Goal: Task Accomplishment & Management: Use online tool/utility

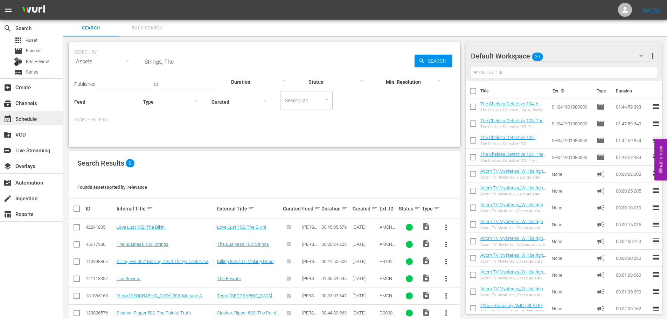
click at [31, 119] on div "event_available Schedule" at bounding box center [19, 117] width 39 height 6
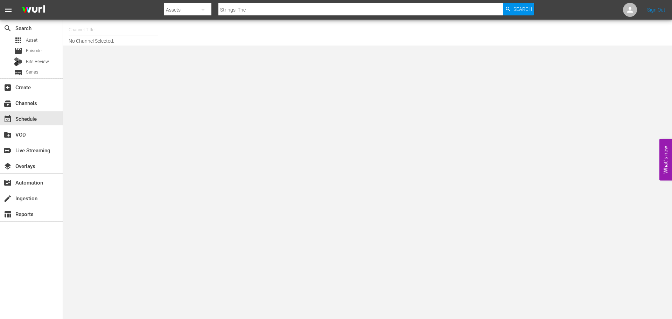
click at [108, 34] on input "text" at bounding box center [114, 29] width 90 height 17
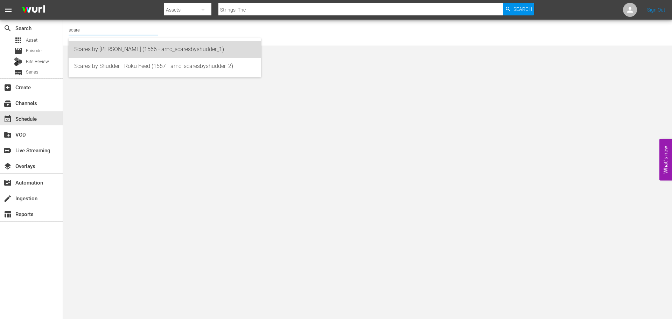
click at [108, 48] on div "Scares by [PERSON_NAME] (1566 - amc_scaresbyshudder_1)" at bounding box center [164, 49] width 181 height 17
type input "Scares by [PERSON_NAME] (1566 - amc_scaresbyshudder_1)"
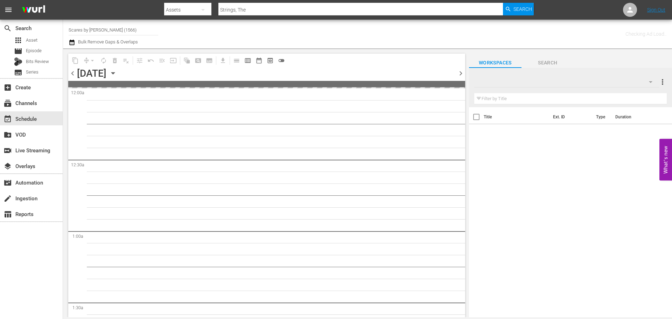
click at [114, 73] on icon "button" at bounding box center [112, 73] width 3 height 2
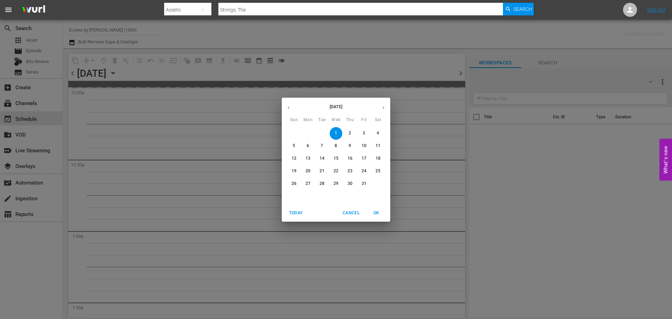
click at [360, 181] on span "31" at bounding box center [364, 184] width 13 height 6
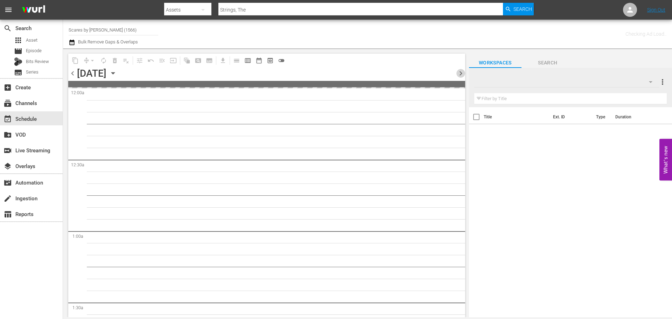
click at [456, 74] on span "chevron_right" at bounding box center [460, 73] width 9 height 9
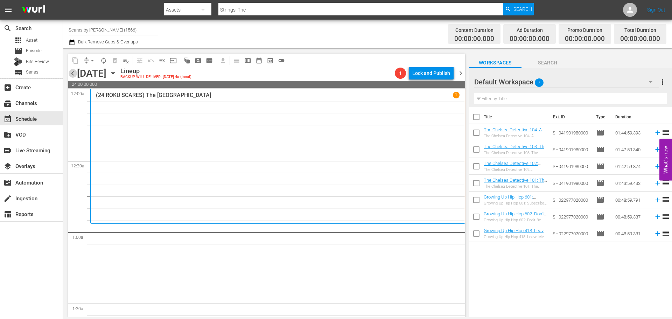
click at [72, 76] on span "chevron_left" at bounding box center [72, 73] width 9 height 9
